Goal: Information Seeking & Learning: Learn about a topic

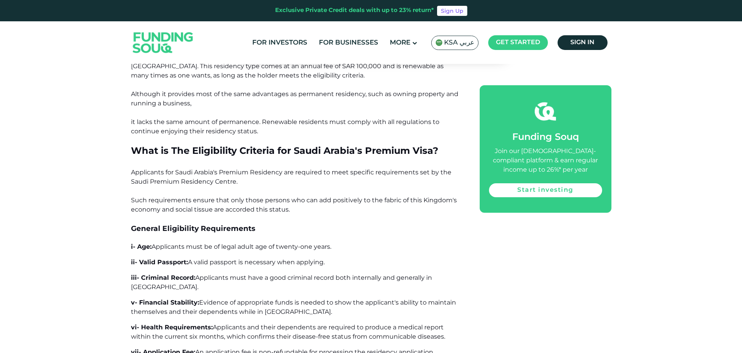
scroll to position [1085, 0]
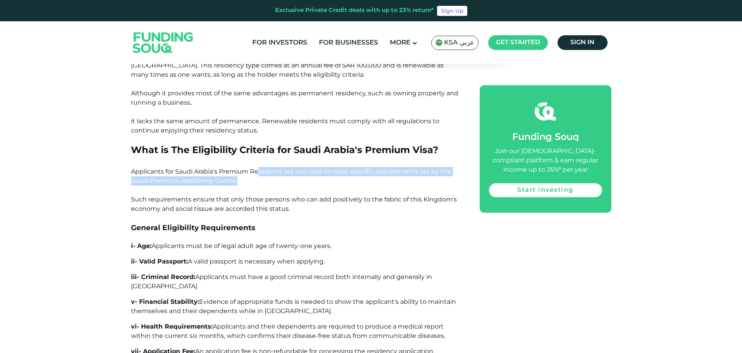
drag, startPoint x: 260, startPoint y: 143, endPoint x: 441, endPoint y: 149, distance: 180.7
click at [441, 167] on p "Applicants for Saudi Arabia's Premium Residency are required to meet specific r…" at bounding box center [296, 195] width 331 height 56
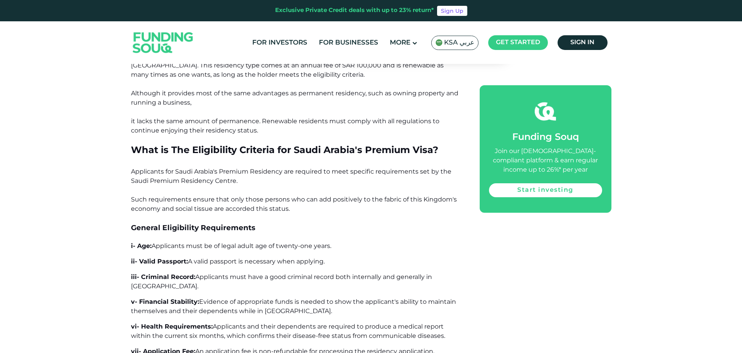
click at [417, 186] on p "Applicants for Saudi Arabia's Premium Residency are required to meet specific r…" at bounding box center [296, 195] width 331 height 56
drag, startPoint x: 198, startPoint y: 217, endPoint x: 333, endPoint y: 218, distance: 134.9
click at [333, 241] on p "i- Age: Applicants must be of legal adult age of twenty-one years." at bounding box center [296, 245] width 331 height 9
click at [373, 223] on h3 "General Eligibility Requirements" at bounding box center [296, 232] width 331 height 19
drag, startPoint x: 190, startPoint y: 234, endPoint x: 243, endPoint y: 231, distance: 53.2
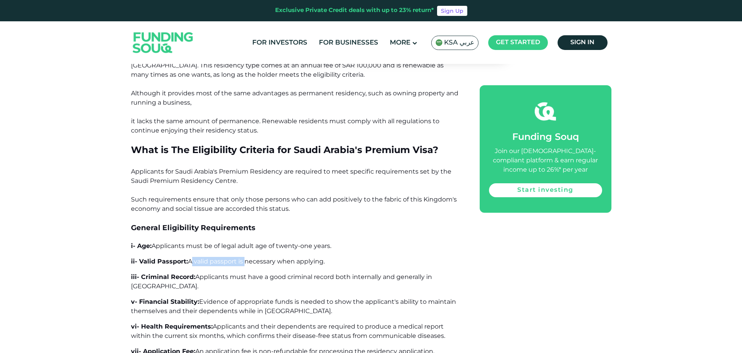
click at [243, 258] on span "A valid passport is necessary when applying." at bounding box center [256, 261] width 137 height 7
click at [351, 257] on p "ii- Valid Passport: A valid passport is necessary when applying." at bounding box center [296, 261] width 331 height 9
drag, startPoint x: 198, startPoint y: 251, endPoint x: 223, endPoint y: 248, distance: 25.0
click at [223, 273] on span "Applicants must have a good criminal record both internally and generally in [G…" at bounding box center [281, 281] width 301 height 17
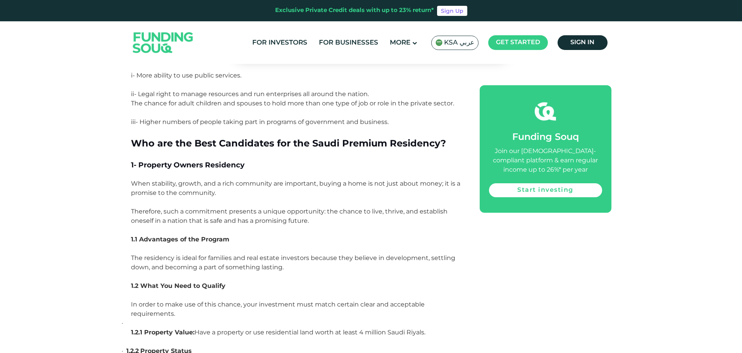
scroll to position [2054, 0]
